Goal: Transaction & Acquisition: Purchase product/service

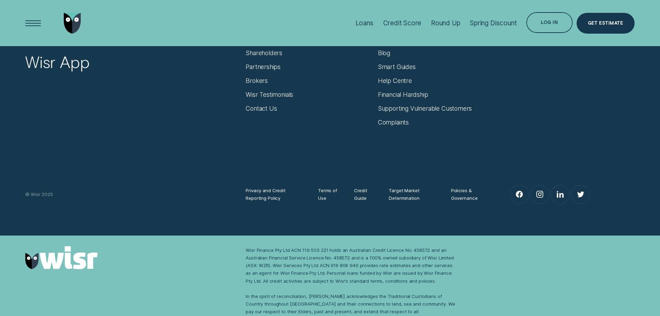
scroll to position [5705, 0]
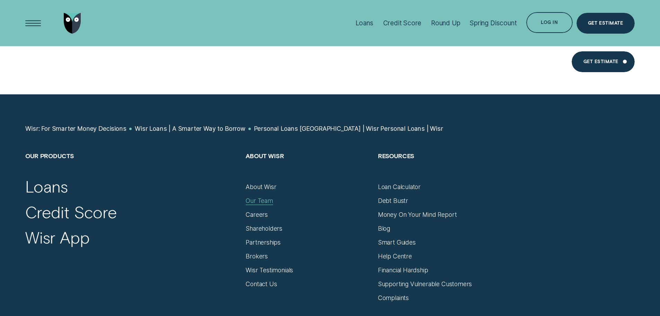
click at [250, 197] on div "Our Team" at bounding box center [259, 201] width 27 height 8
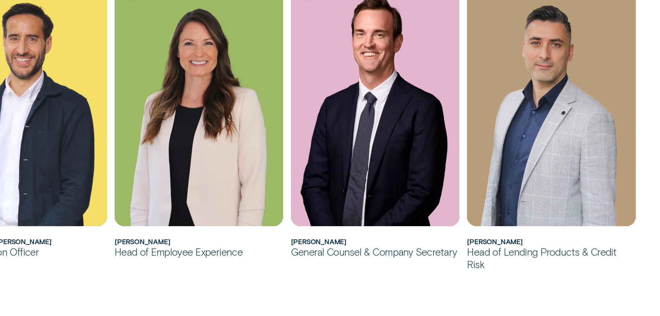
scroll to position [624, 0]
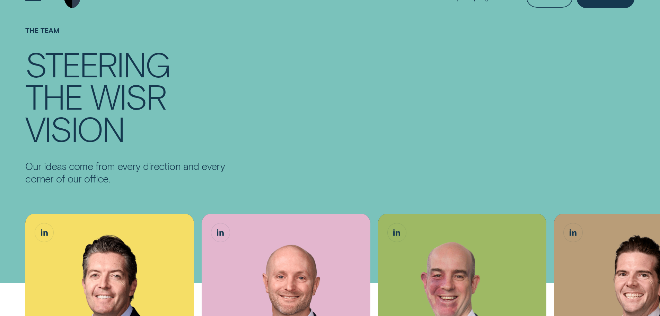
scroll to position [0, 0]
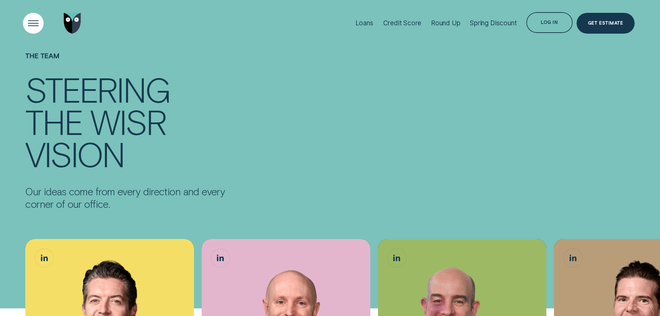
click at [36, 23] on div "Open Menu" at bounding box center [32, 22] width 29 height 29
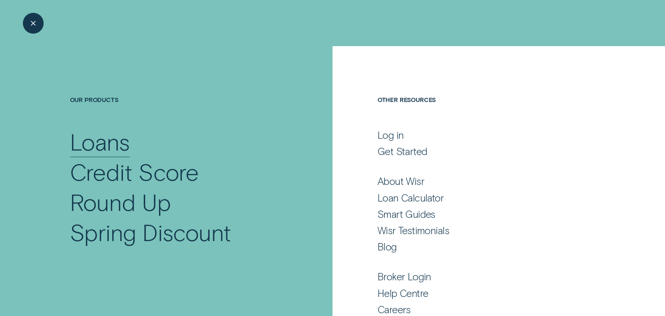
click at [110, 143] on div "Loans" at bounding box center [100, 142] width 60 height 30
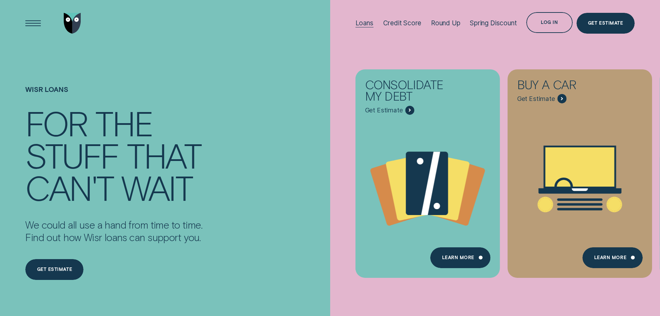
click at [366, 25] on div "Loans" at bounding box center [365, 23] width 18 height 8
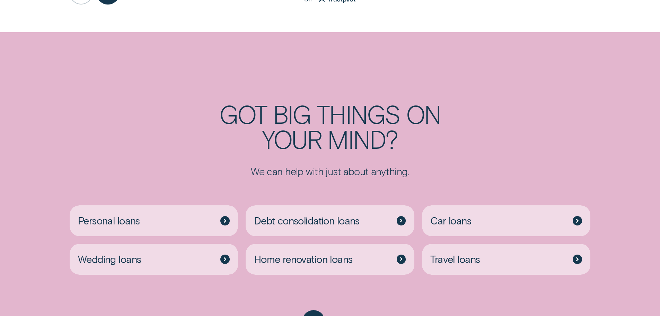
scroll to position [1802, 0]
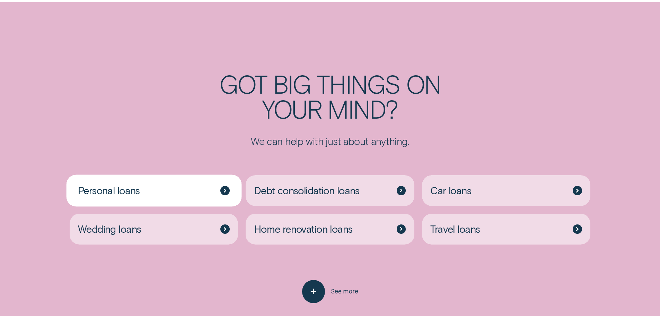
click at [199, 175] on div "Personal loans" at bounding box center [154, 190] width 169 height 31
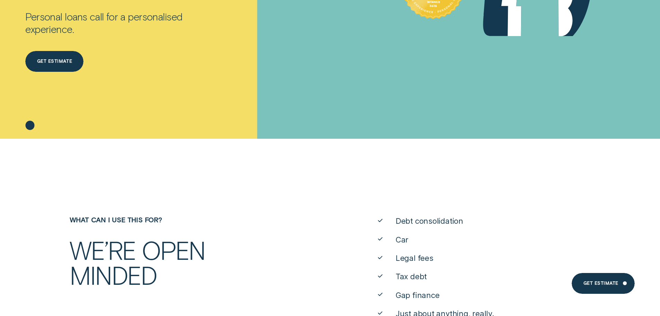
scroll to position [347, 0]
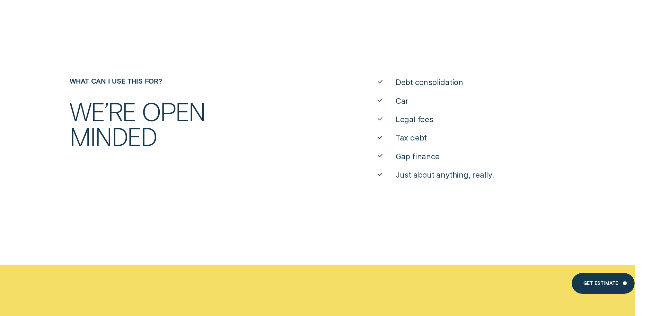
click at [410, 159] on span "Gap finance" at bounding box center [418, 156] width 44 height 10
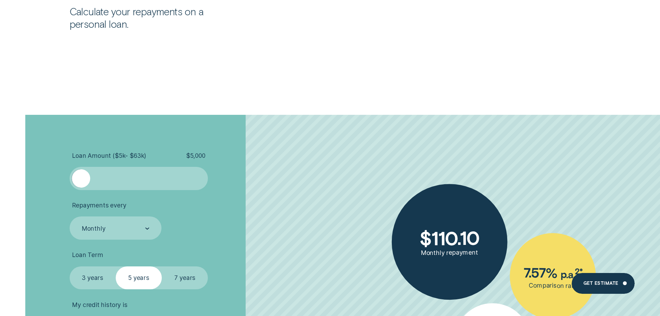
scroll to position [2184, 0]
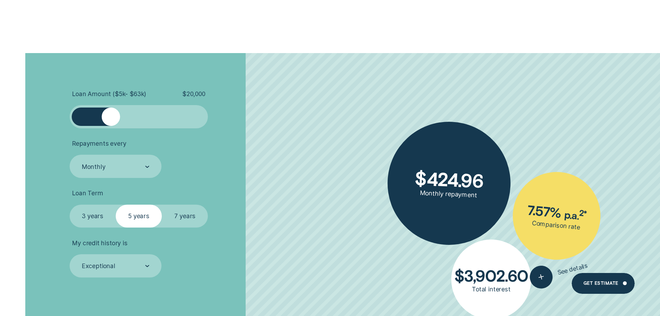
drag, startPoint x: 106, startPoint y: 113, endPoint x: 108, endPoint y: 131, distance: 17.8
click at [111, 126] on div at bounding box center [138, 116] width 115 height 18
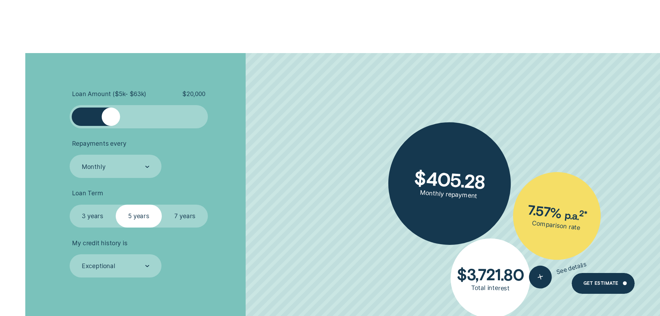
click at [102, 221] on label "3 years" at bounding box center [93, 215] width 46 height 23
click at [70, 204] on input "3 years" at bounding box center [70, 204] width 0 height 0
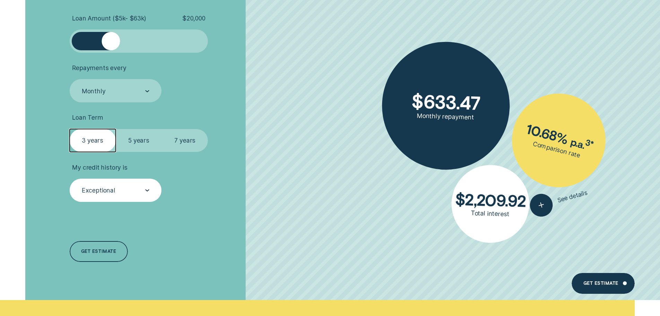
scroll to position [2357, 0]
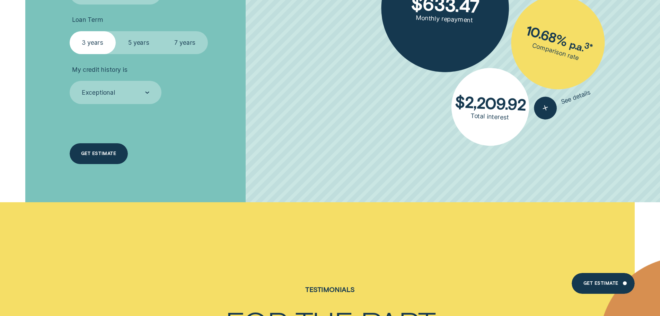
click at [101, 155] on div "Get estimate" at bounding box center [98, 153] width 35 height 4
